Goal: Obtain resource: Obtain resource

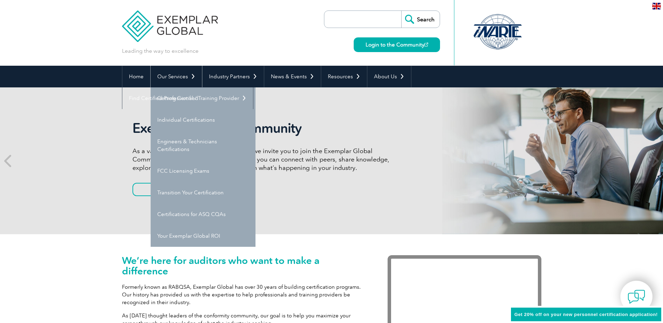
click at [183, 79] on link "Our Services" at bounding box center [176, 77] width 51 height 22
click at [181, 122] on link "Individual Certifications" at bounding box center [203, 120] width 105 height 22
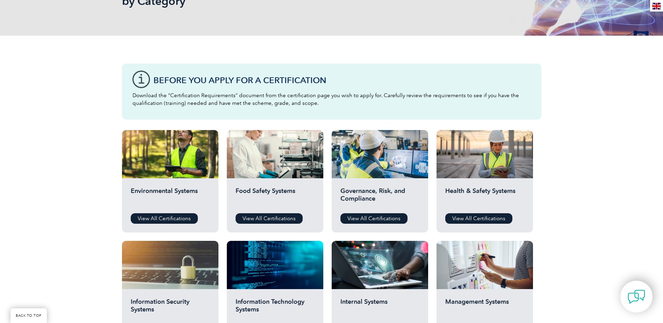
scroll to position [175, 0]
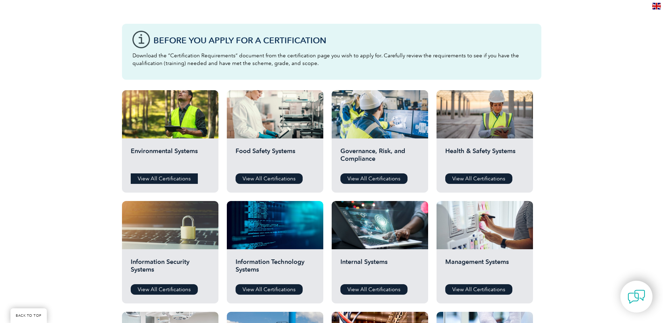
click at [171, 180] on link "View All Certifications" at bounding box center [164, 178] width 67 height 10
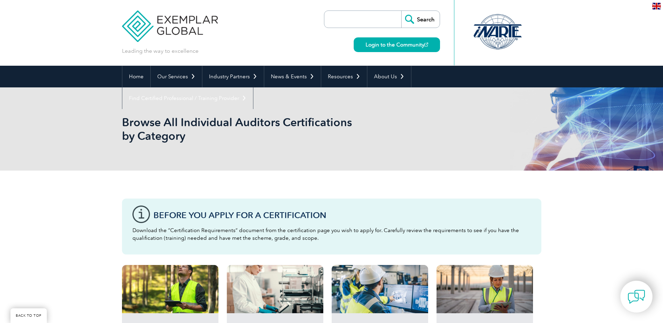
scroll to position [175, 0]
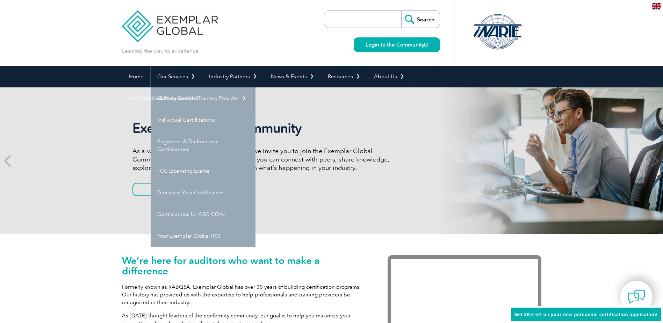
click at [189, 77] on link "Our Services" at bounding box center [176, 77] width 51 height 22
click at [190, 118] on link "Individual Certifications" at bounding box center [203, 120] width 105 height 22
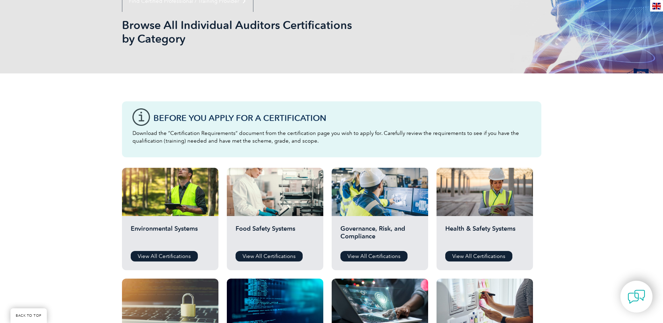
scroll to position [175, 0]
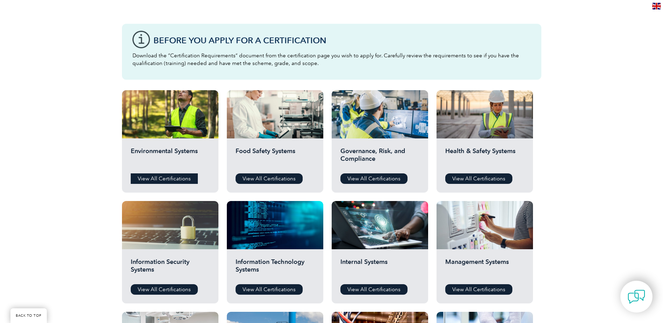
click at [186, 177] on link "View All Certifications" at bounding box center [164, 178] width 67 height 10
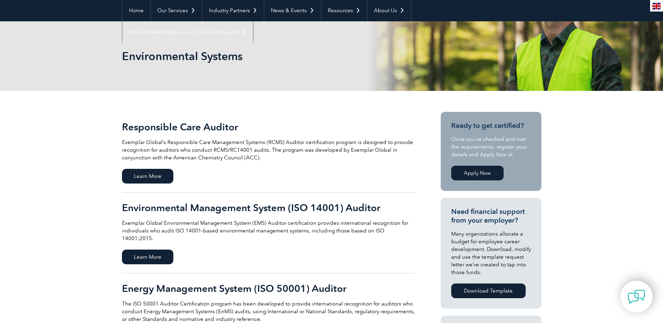
scroll to position [70, 0]
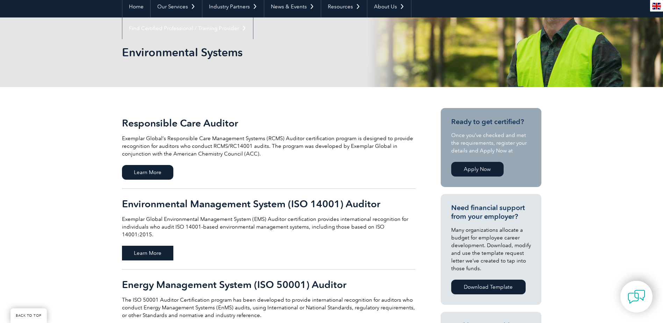
click at [151, 246] on span "Learn More" at bounding box center [147, 253] width 51 height 15
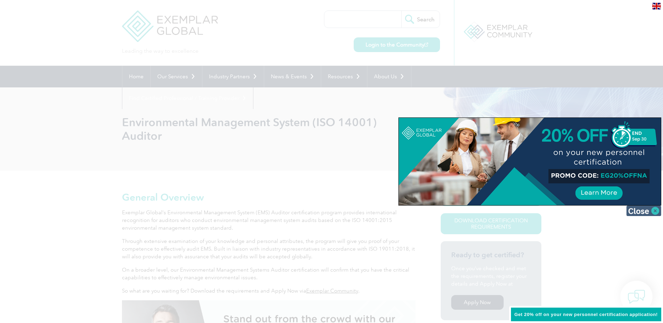
click at [632, 208] on img at bounding box center [643, 210] width 35 height 10
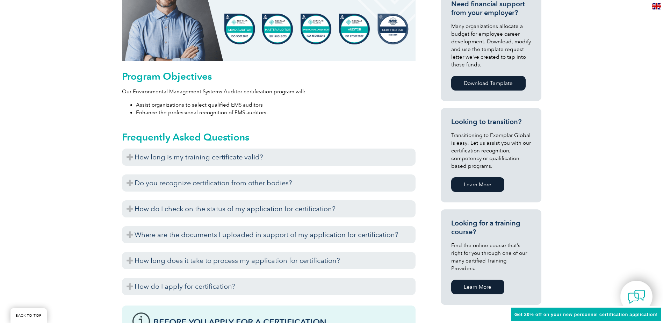
scroll to position [349, 0]
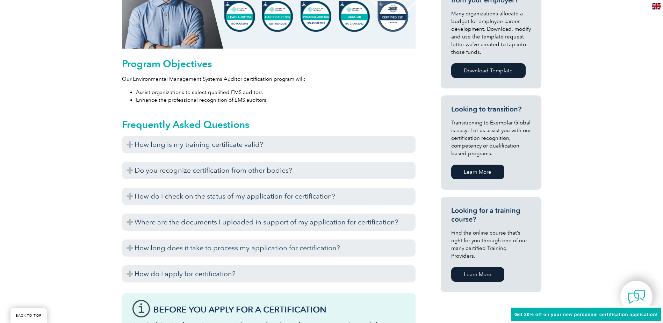
click at [125, 174] on h3 "Do you recognize certification from other bodies?" at bounding box center [269, 170] width 294 height 17
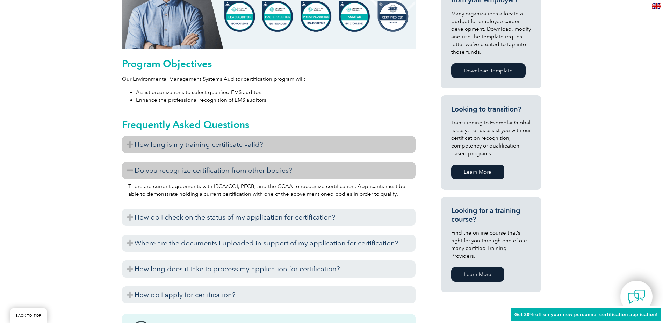
click at [132, 148] on h3 "How long is my training certificate valid?" at bounding box center [269, 144] width 294 height 17
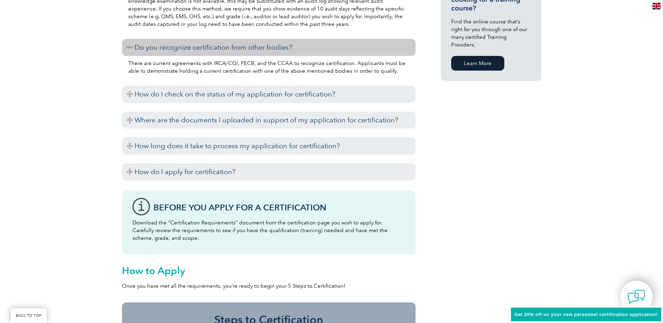
scroll to position [489, 0]
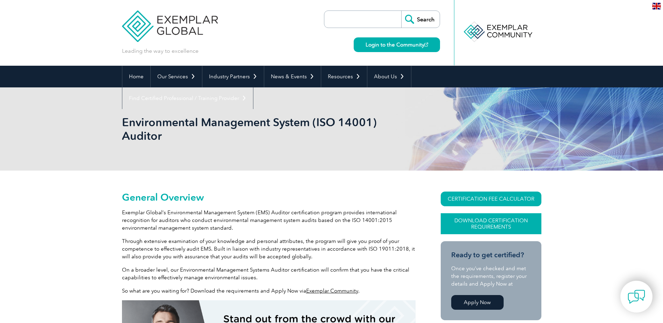
click at [468, 226] on link "Download Certification Requirements" at bounding box center [491, 223] width 101 height 21
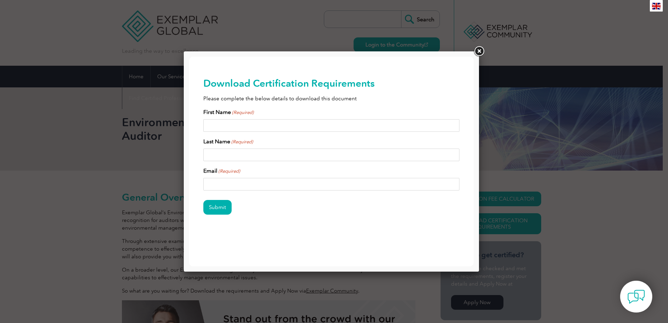
click at [255, 126] on input "First Name (Required)" at bounding box center [331, 125] width 256 height 13
type input "[PERSON_NAME]"
type input "Watters"
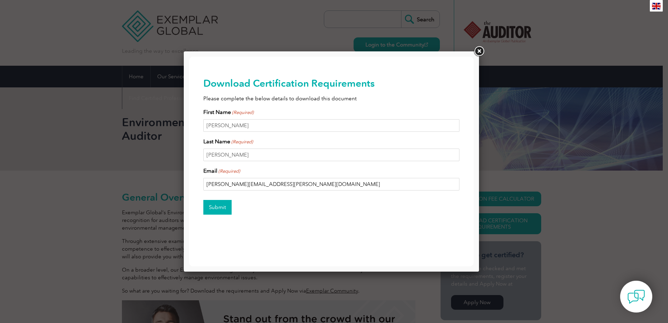
type input "heidi.watters@planning.nsw.gov.au"
click at [223, 208] on input "Submit" at bounding box center [217, 207] width 28 height 15
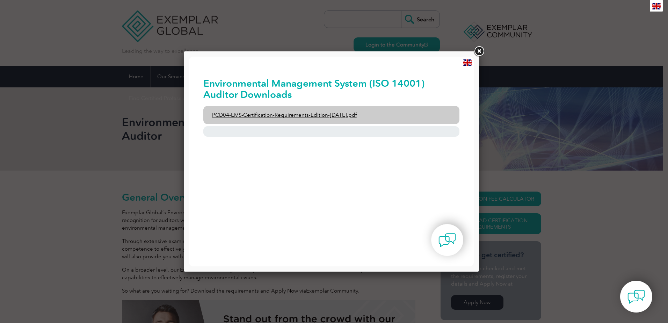
click at [280, 117] on link "PCD04-EMS-Certification-Requirements-Edition-2-April-2022.pdf" at bounding box center [331, 115] width 256 height 18
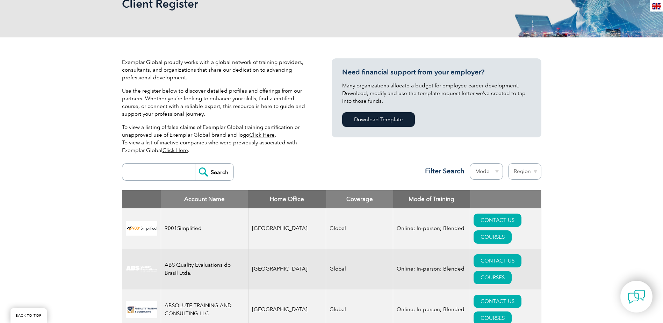
scroll to position [105, 0]
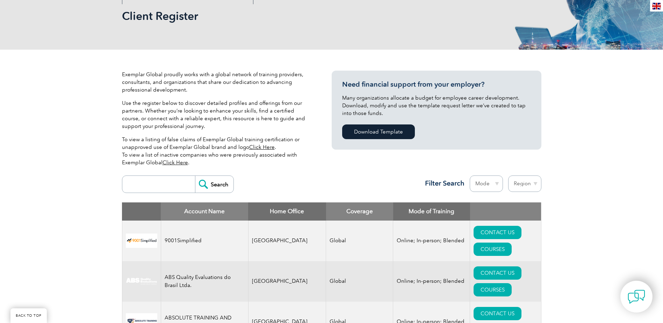
click at [521, 179] on select "Region [GEOGRAPHIC_DATA] [GEOGRAPHIC_DATA] [GEOGRAPHIC_DATA] [GEOGRAPHIC_DATA] …" at bounding box center [524, 183] width 33 height 16
select select "[GEOGRAPHIC_DATA]"
click at [508, 175] on select "Region [GEOGRAPHIC_DATA] [GEOGRAPHIC_DATA] [GEOGRAPHIC_DATA] [GEOGRAPHIC_DATA] …" at bounding box center [524, 183] width 33 height 16
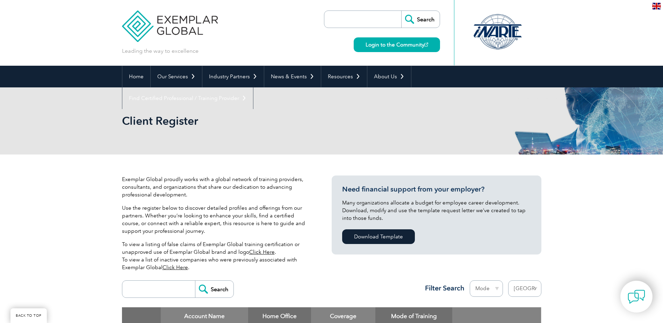
select select "[GEOGRAPHIC_DATA]"
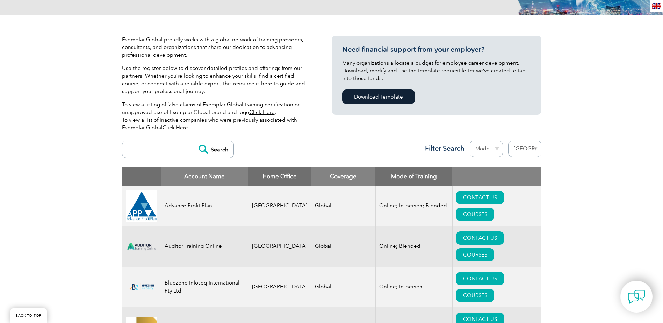
click at [491, 151] on select "Mode Online In-person Blended" at bounding box center [486, 148] width 33 height 16
click at [343, 157] on div "Search Region Australia Bahrain Bangladesh Brazil Canada Colombia Dominican Rep…" at bounding box center [331, 152] width 419 height 30
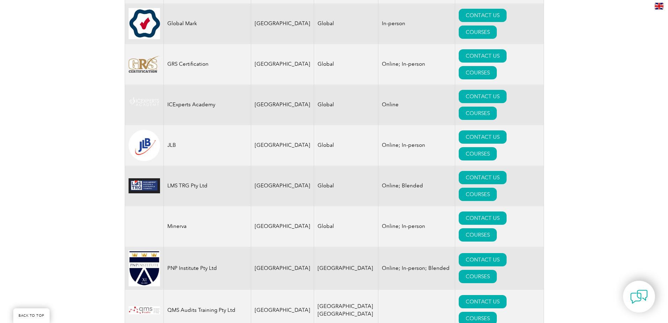
scroll to position [699, 0]
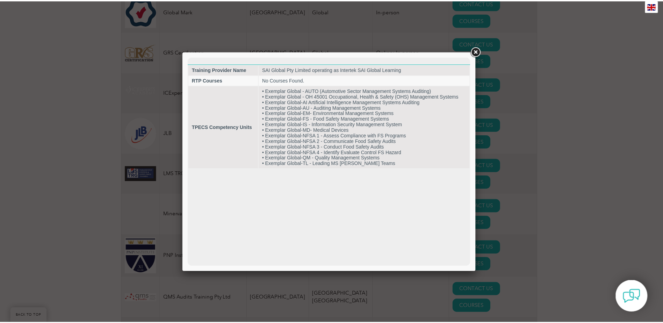
scroll to position [0, 0]
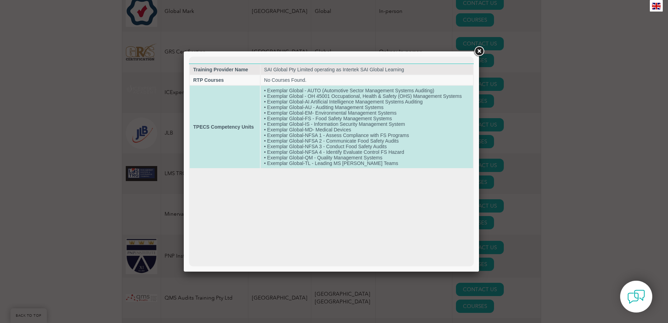
click at [389, 114] on td "• Exemplar Global - AUTO (Automotive Sector Management Systems Auditing) • Exem…" at bounding box center [367, 127] width 212 height 82
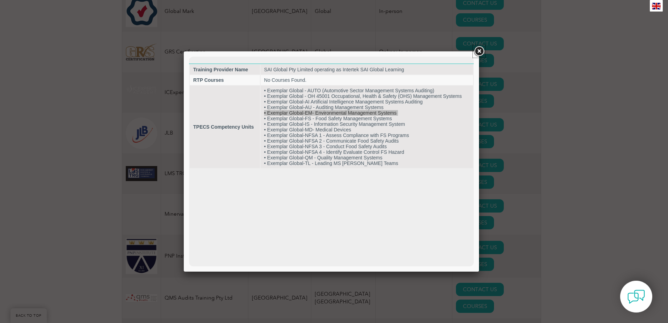
drag, startPoint x: 200, startPoint y: 57, endPoint x: 477, endPoint y: 52, distance: 276.8
click at [477, 52] on link at bounding box center [479, 51] width 13 height 13
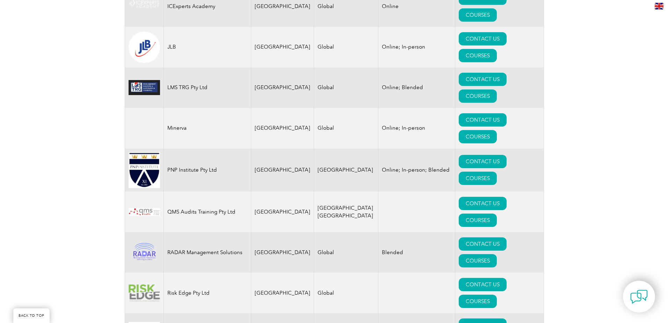
scroll to position [804, 0]
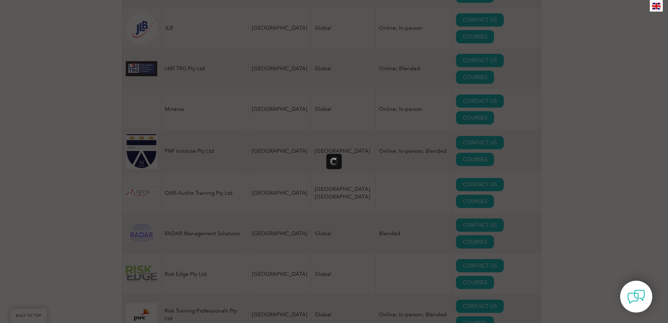
scroll to position [0, 0]
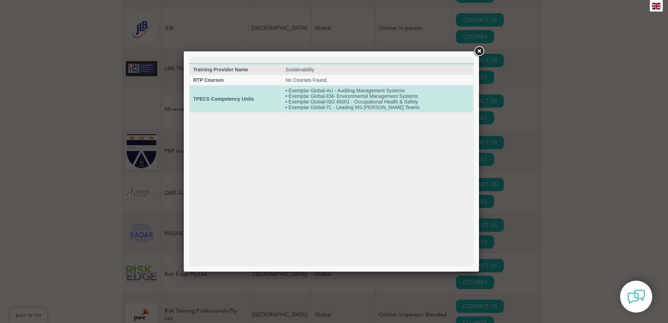
click at [220, 98] on strong "TPECS Competency Units" at bounding box center [223, 99] width 60 height 6
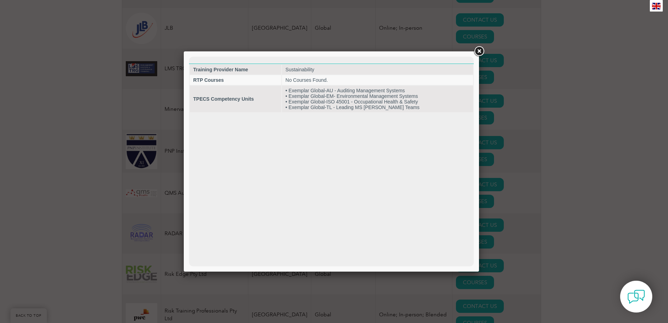
click at [481, 50] on link at bounding box center [479, 51] width 13 height 13
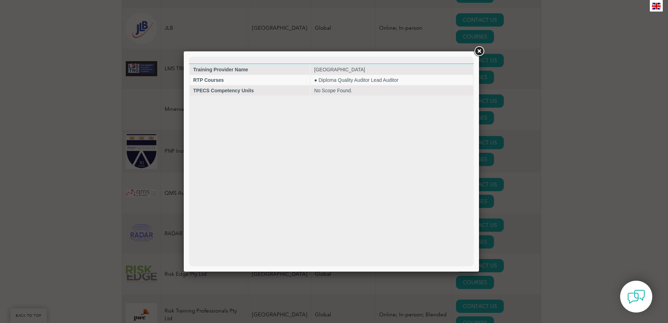
click at [476, 53] on link at bounding box center [479, 51] width 13 height 13
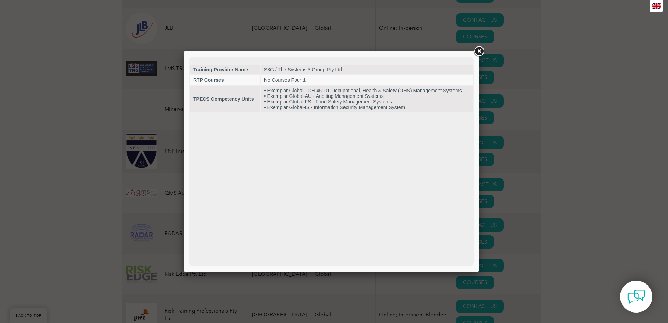
click at [478, 50] on link at bounding box center [479, 51] width 13 height 13
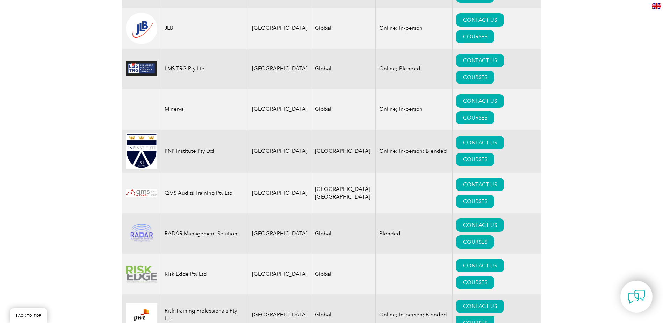
click at [494, 316] on link "COURSES" at bounding box center [475, 322] width 38 height 13
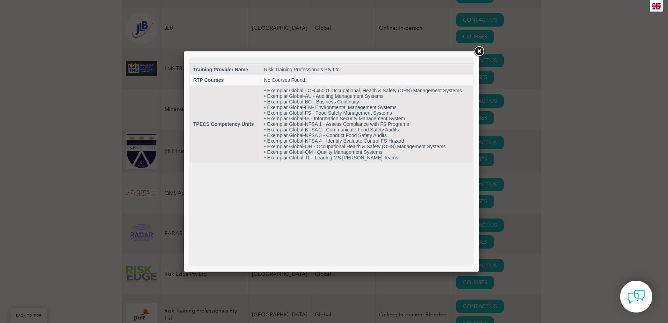
click at [476, 52] on link at bounding box center [479, 51] width 13 height 13
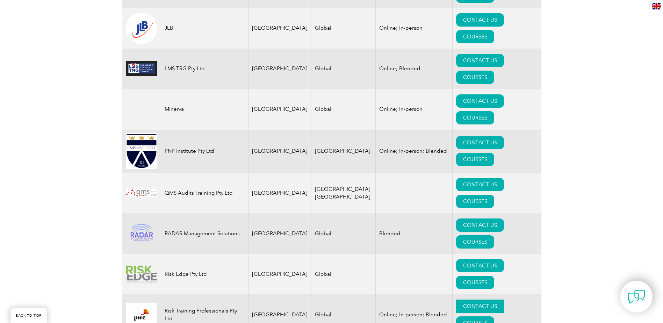
click at [456, 299] on link "CONTACT US" at bounding box center [480, 305] width 48 height 13
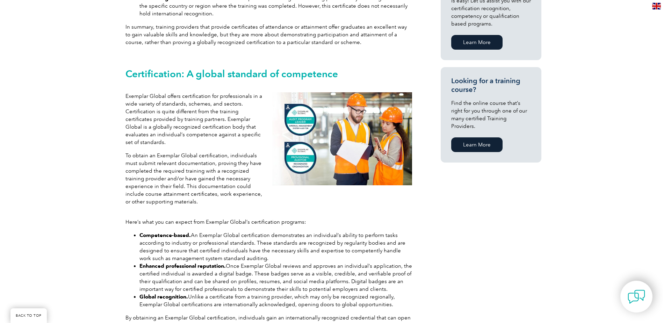
scroll to position [489, 0]
